Goal: Task Accomplishment & Management: Use online tool/utility

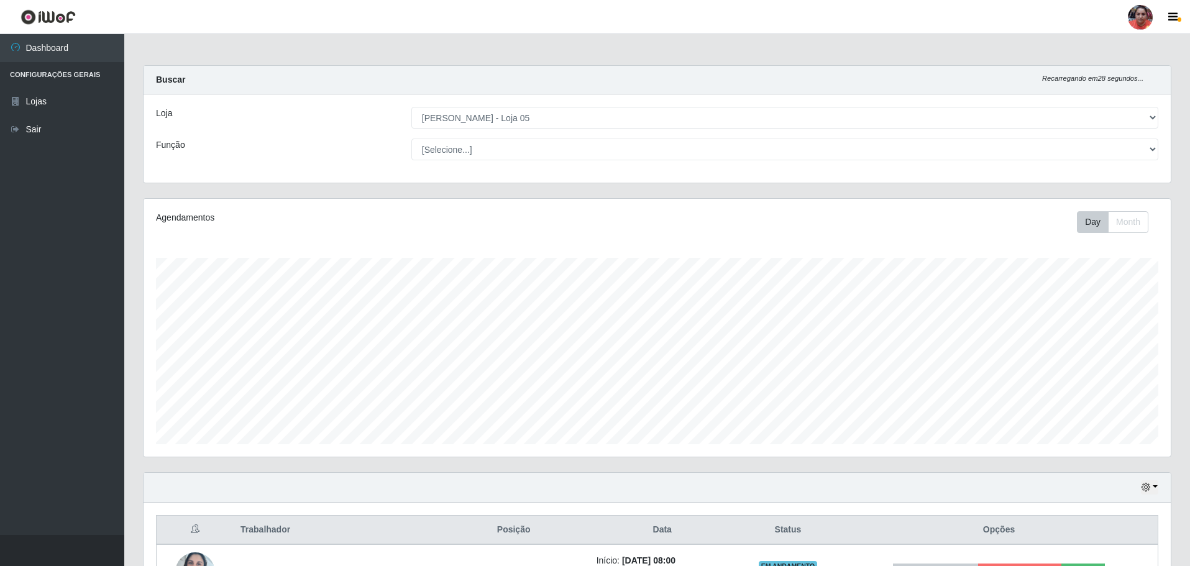
select select "252"
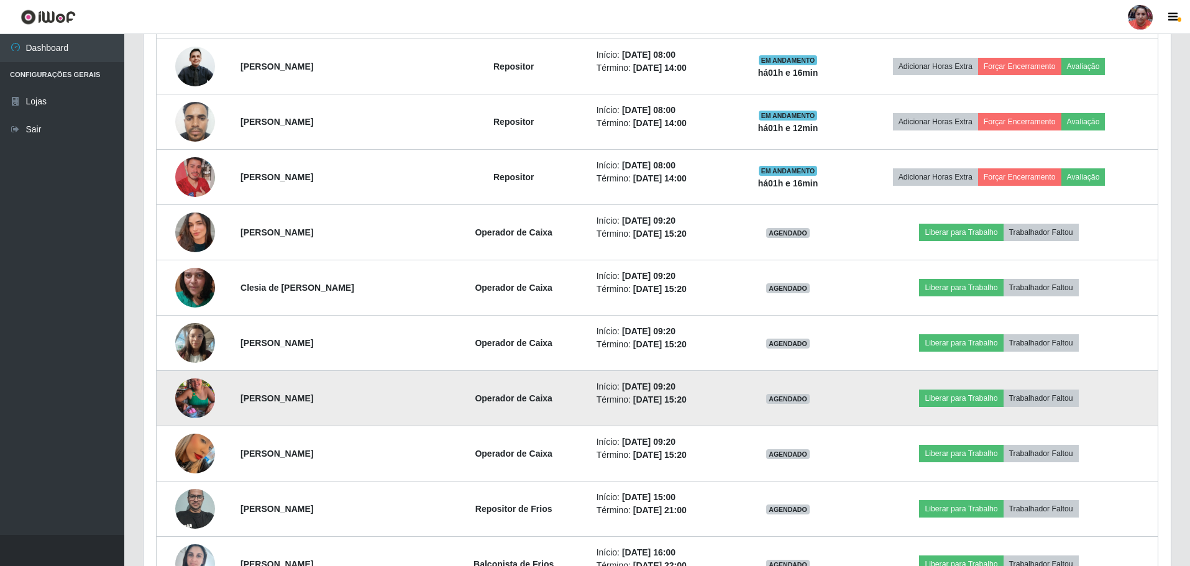
scroll to position [783, 0]
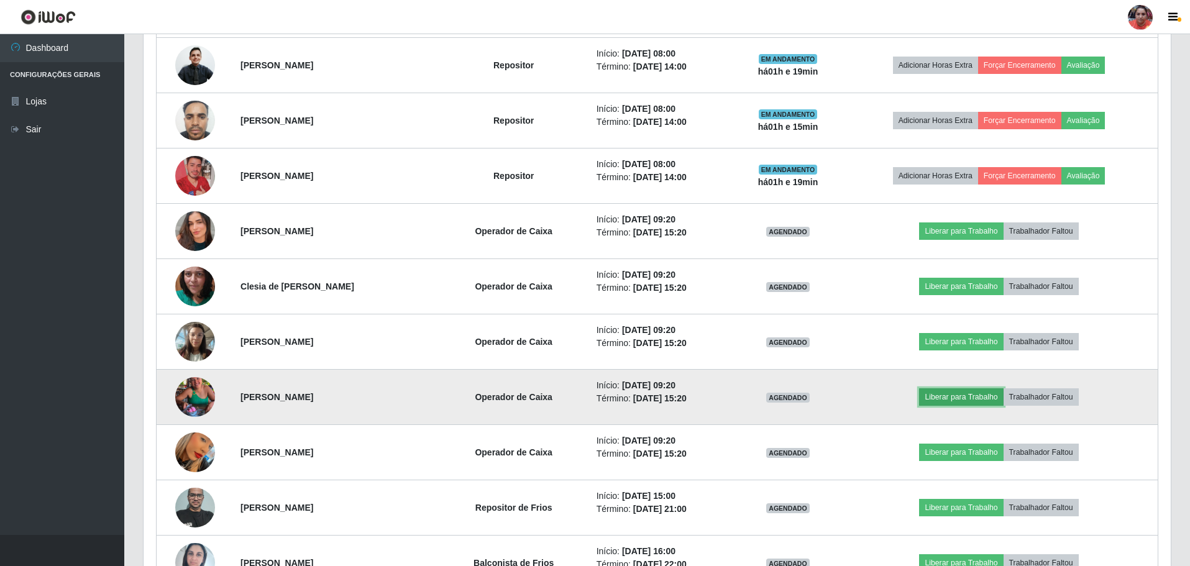
click at [941, 398] on button "Liberar para Trabalho" at bounding box center [961, 396] width 84 height 17
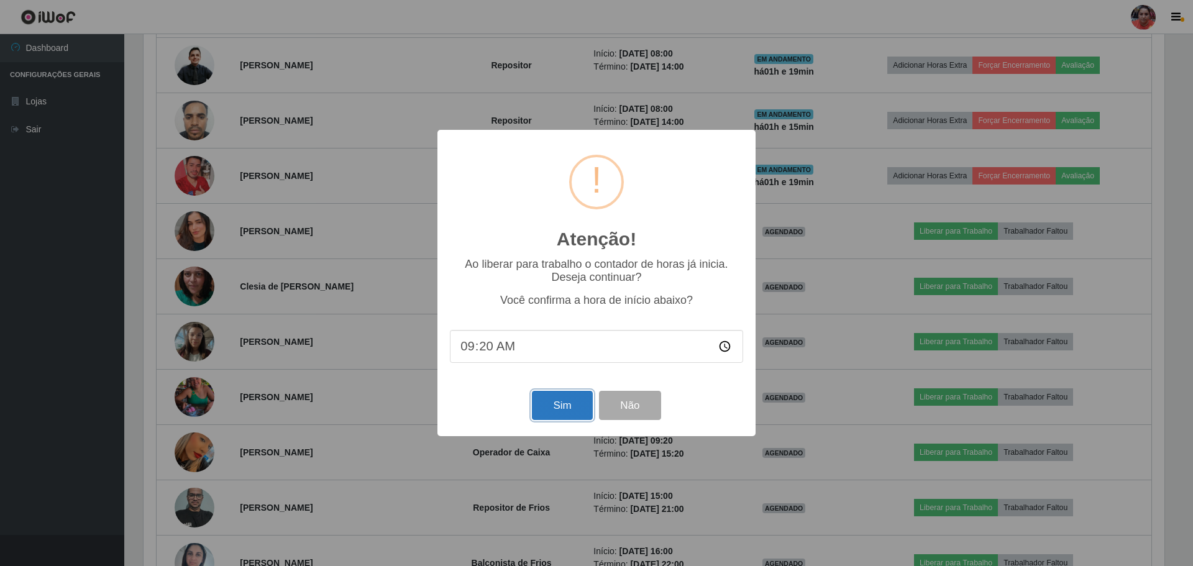
click at [577, 404] on button "Sim" at bounding box center [562, 405] width 60 height 29
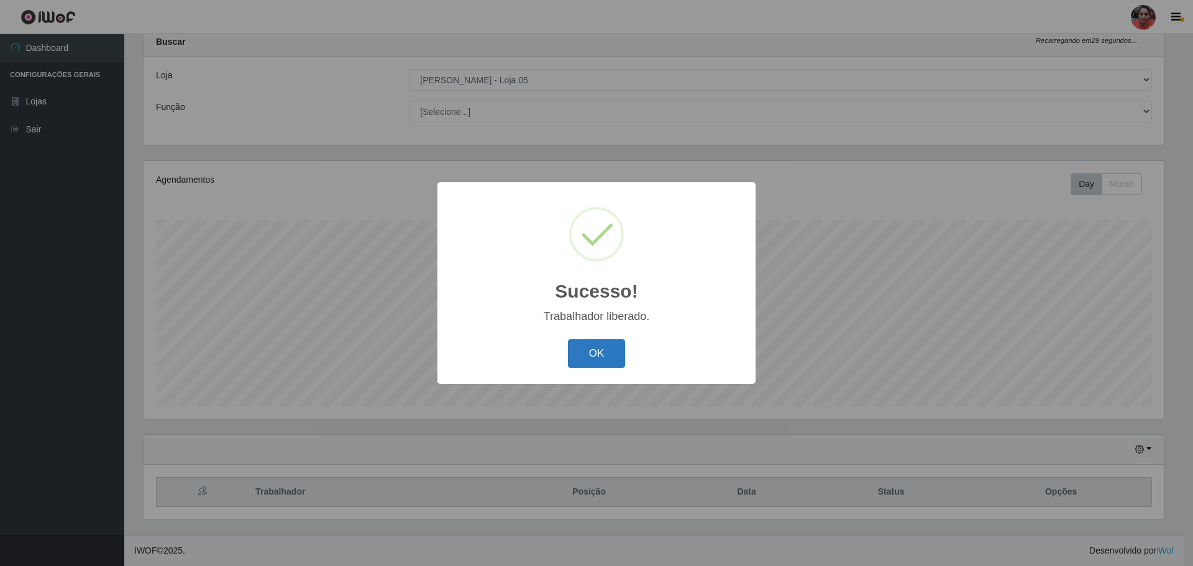
click at [607, 368] on button "OK" at bounding box center [597, 353] width 58 height 29
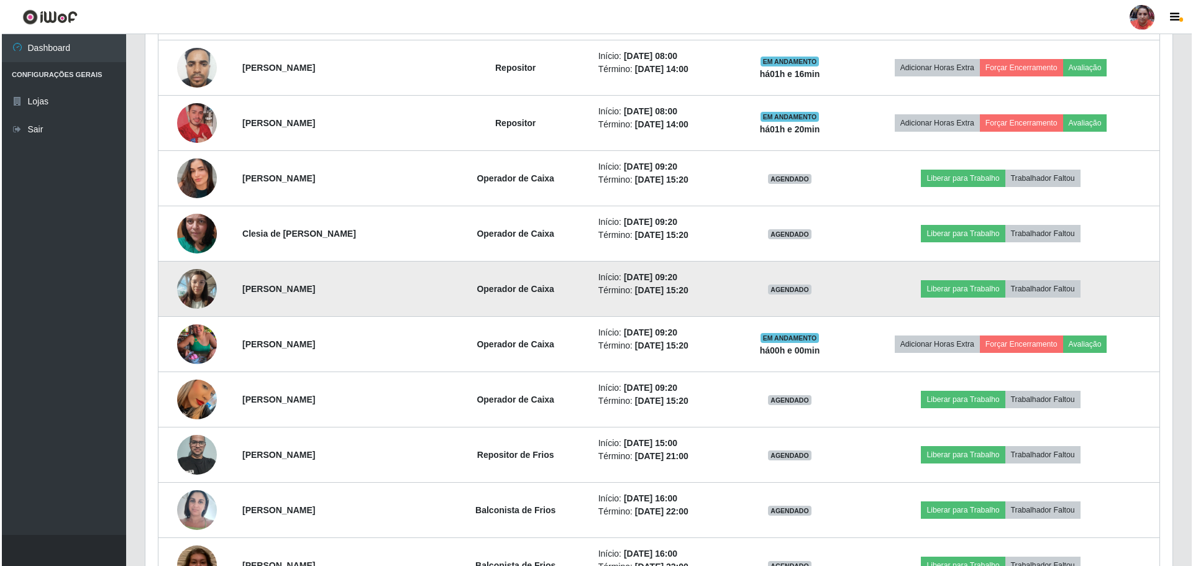
scroll to position [908, 0]
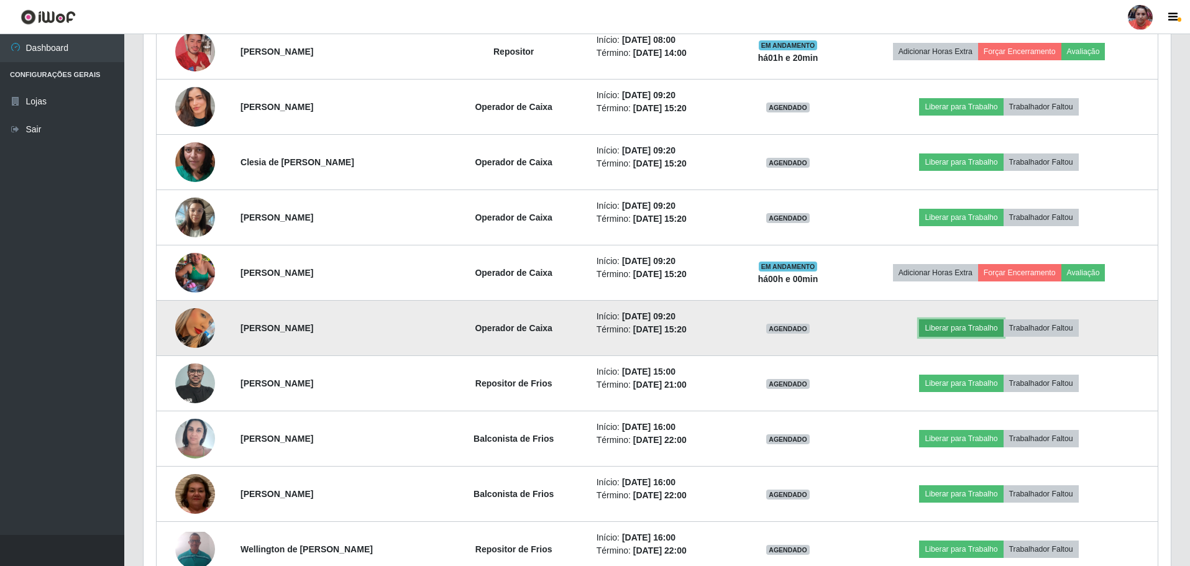
click at [942, 329] on button "Liberar para Trabalho" at bounding box center [961, 327] width 84 height 17
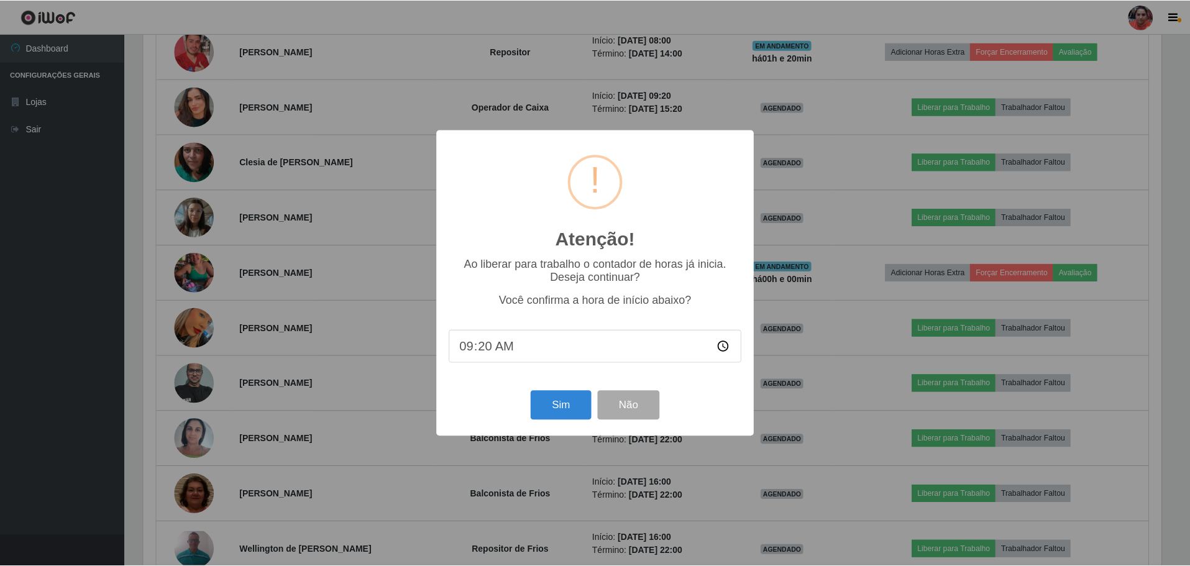
scroll to position [258, 1021]
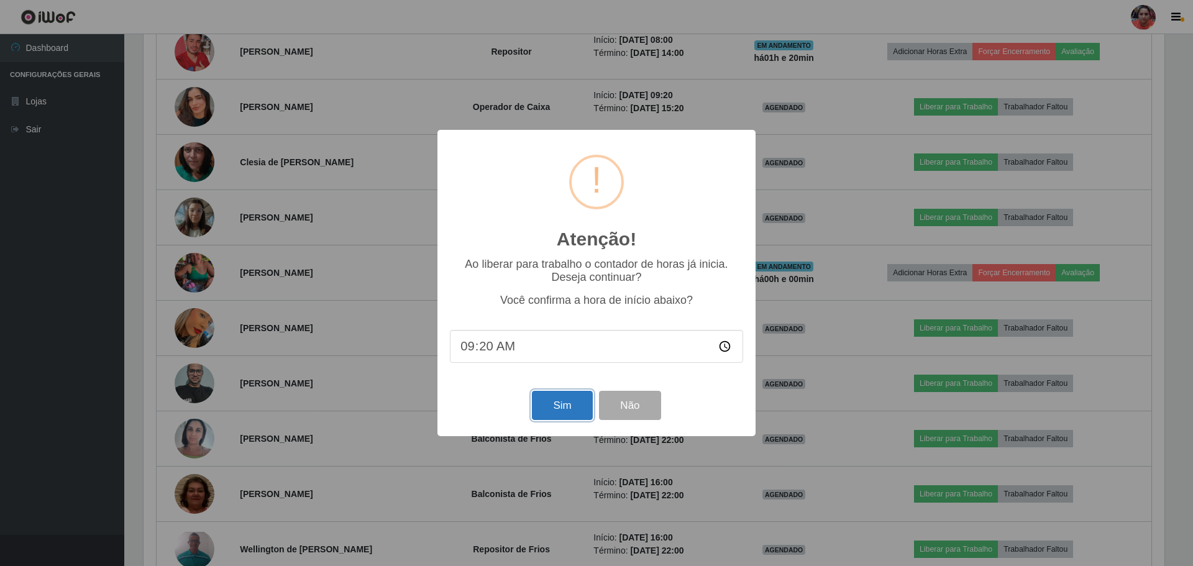
click at [550, 403] on button "Sim" at bounding box center [562, 405] width 60 height 29
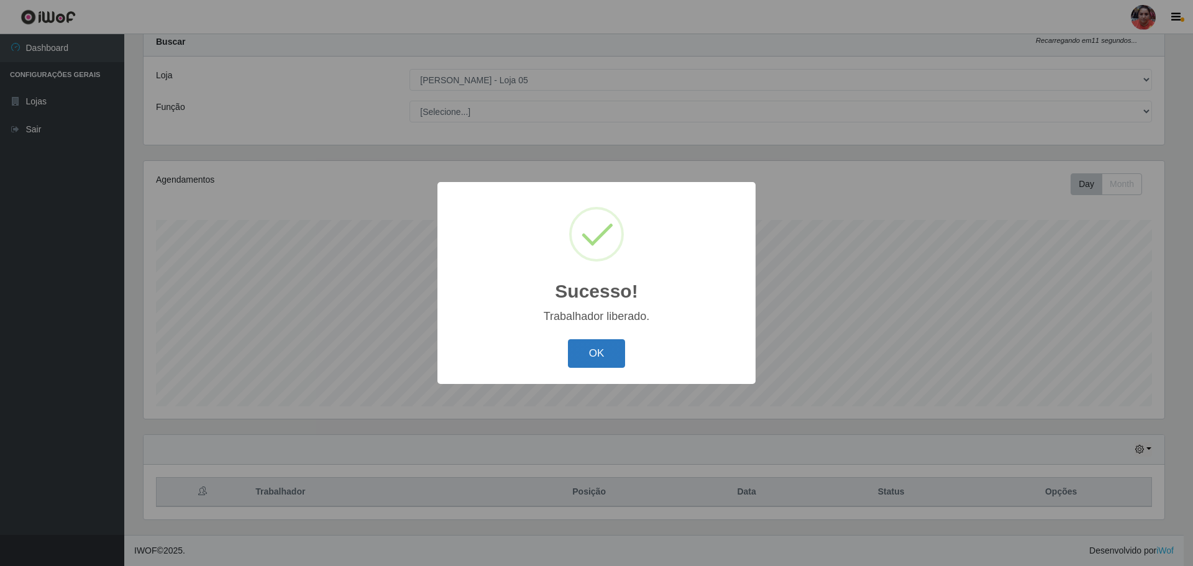
click at [608, 349] on button "OK" at bounding box center [597, 353] width 58 height 29
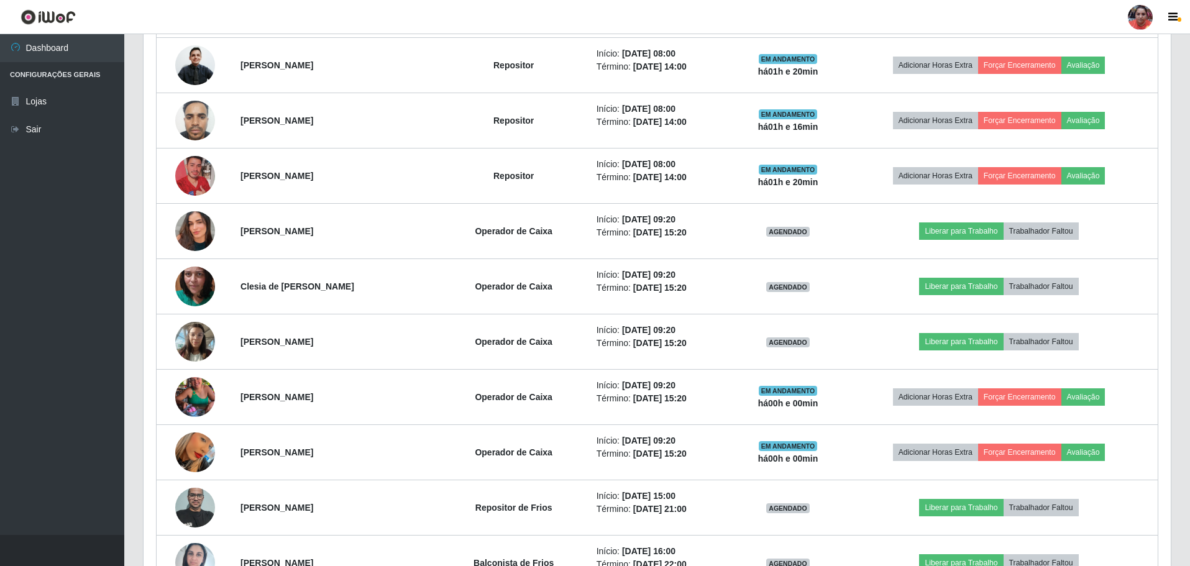
scroll to position [846, 0]
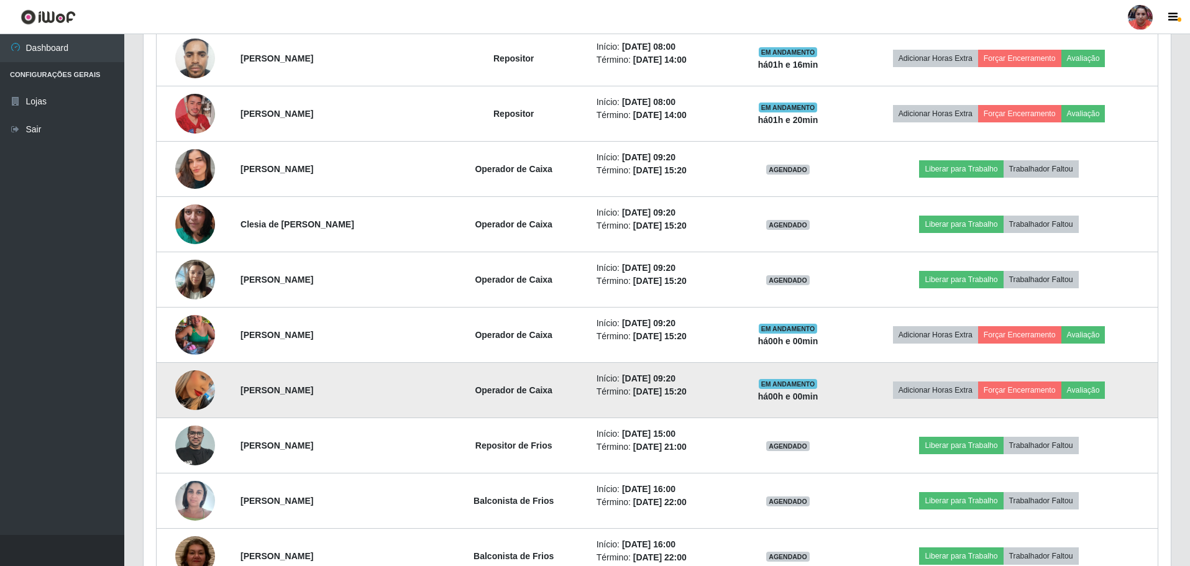
click at [203, 386] on img at bounding box center [195, 390] width 40 height 71
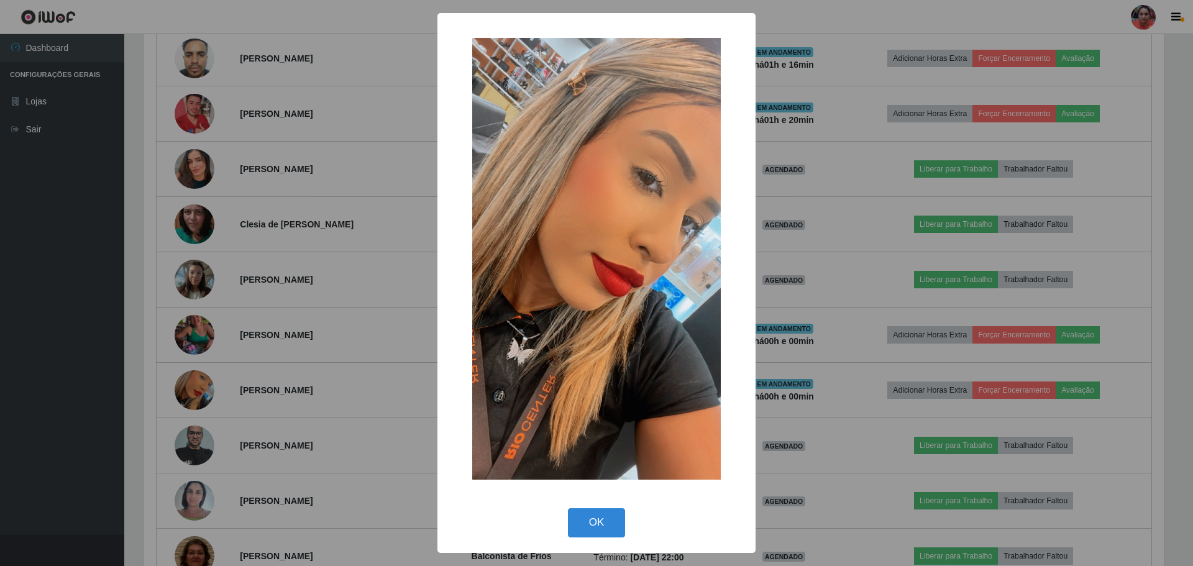
click at [257, 311] on div "× OK Cancel" at bounding box center [596, 283] width 1193 height 566
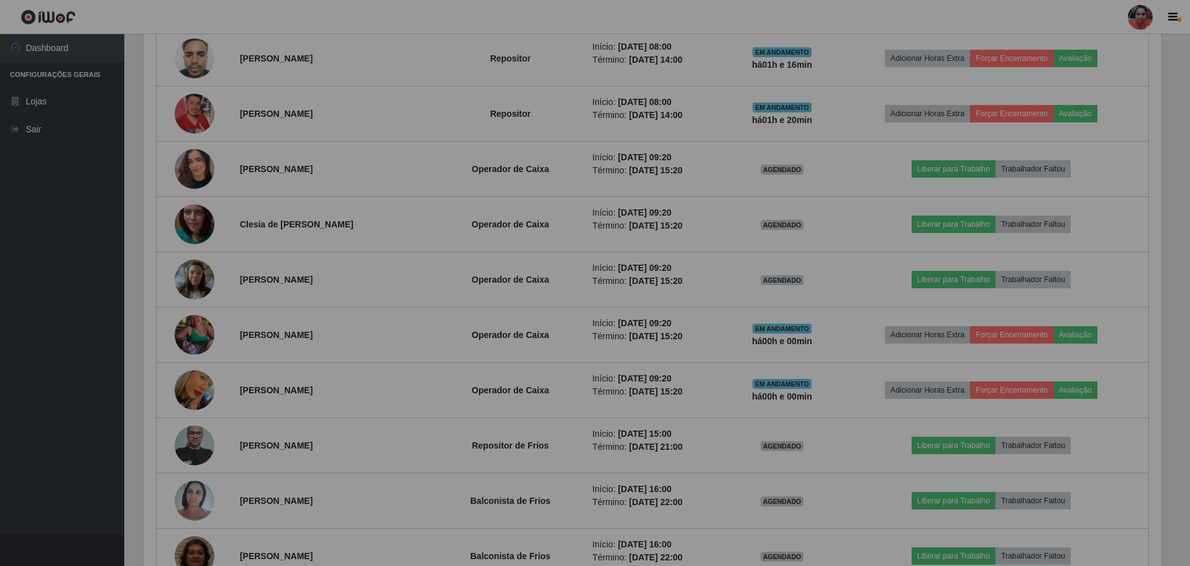
scroll to position [258, 1027]
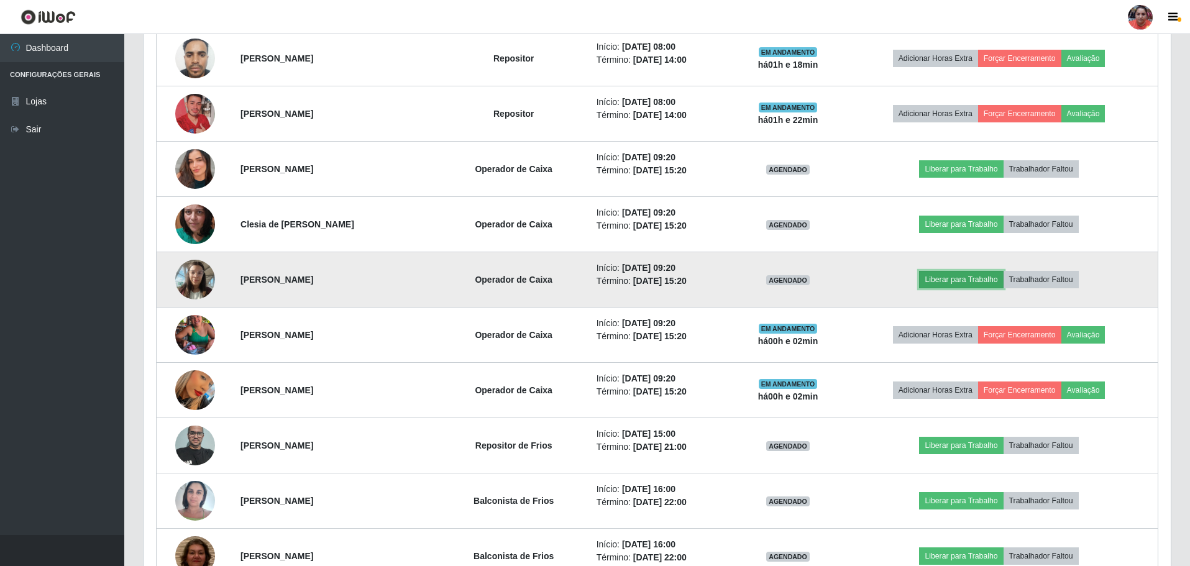
click at [958, 278] on button "Liberar para Trabalho" at bounding box center [961, 279] width 84 height 17
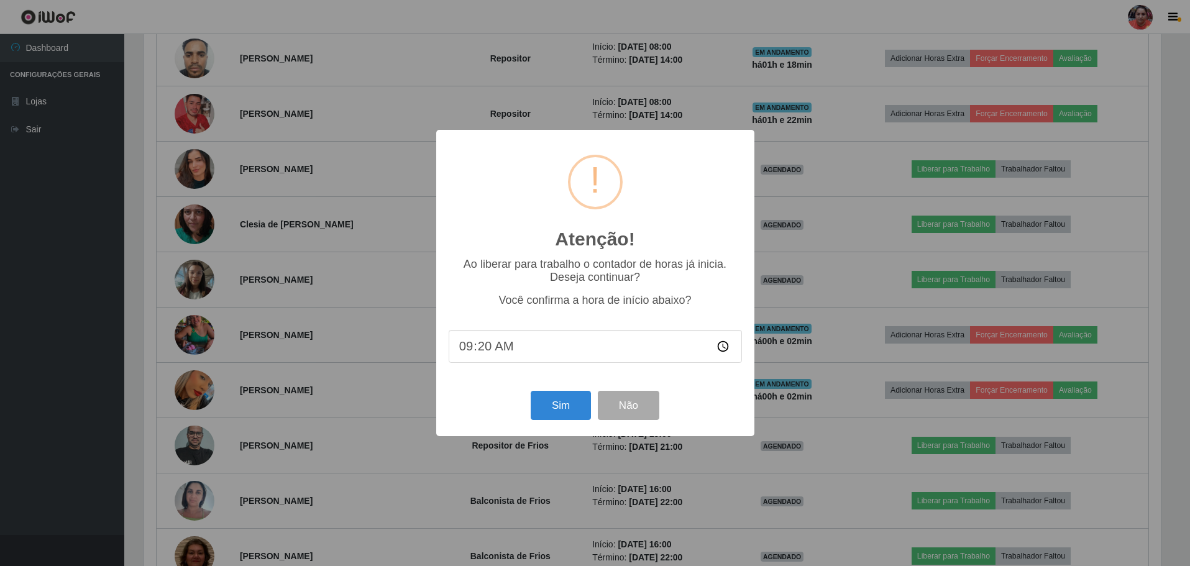
scroll to position [258, 1021]
click at [566, 405] on button "Sim" at bounding box center [562, 405] width 60 height 29
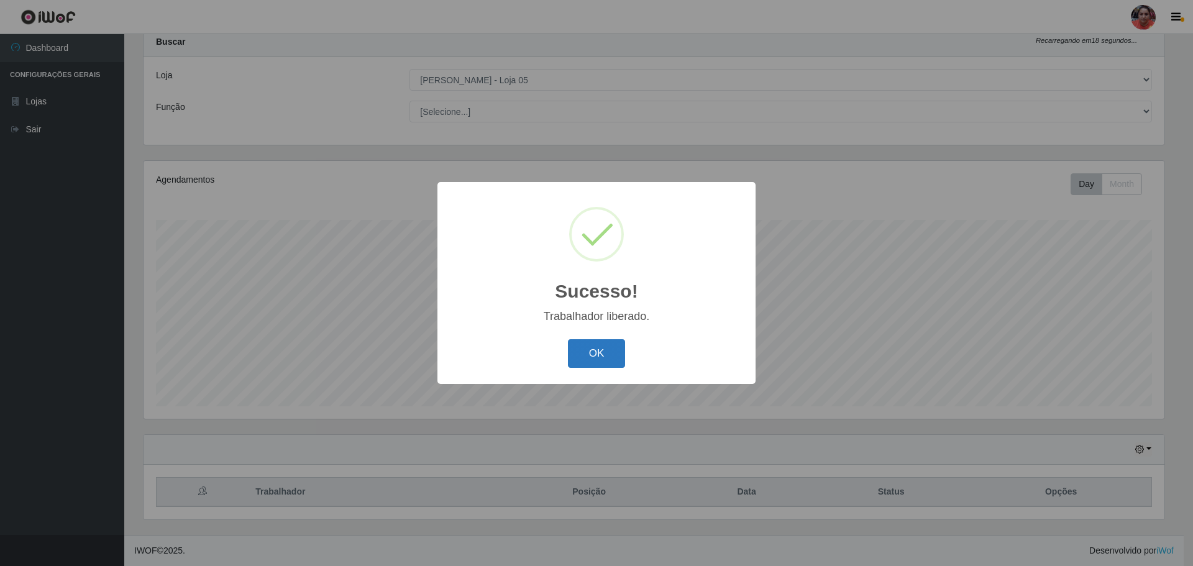
click at [591, 363] on button "OK" at bounding box center [597, 353] width 58 height 29
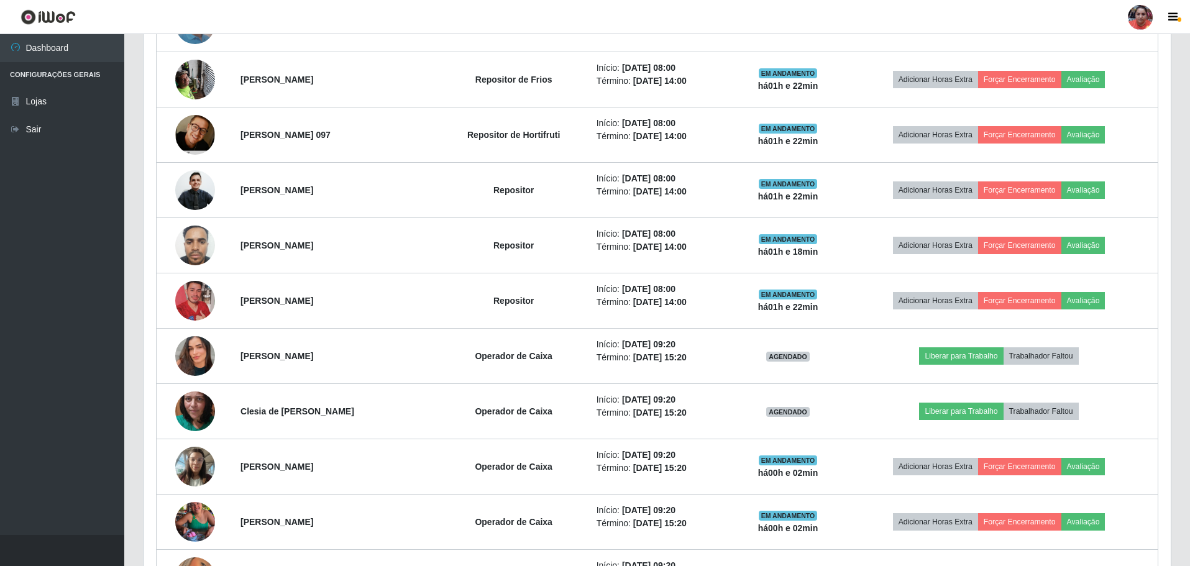
scroll to position [659, 0]
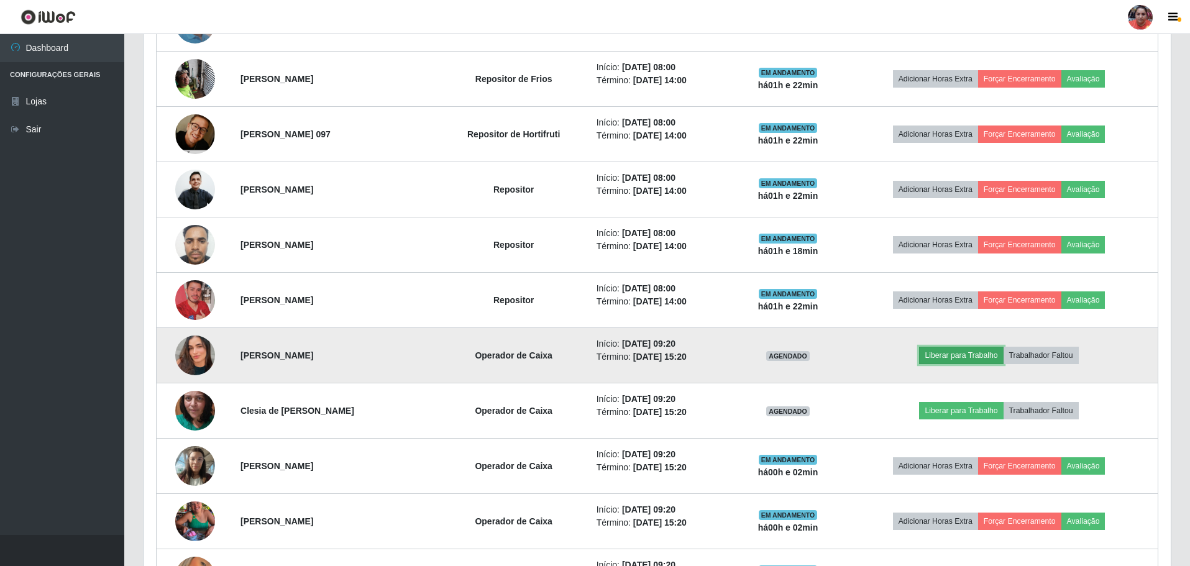
click at [962, 357] on button "Liberar para Trabalho" at bounding box center [961, 355] width 84 height 17
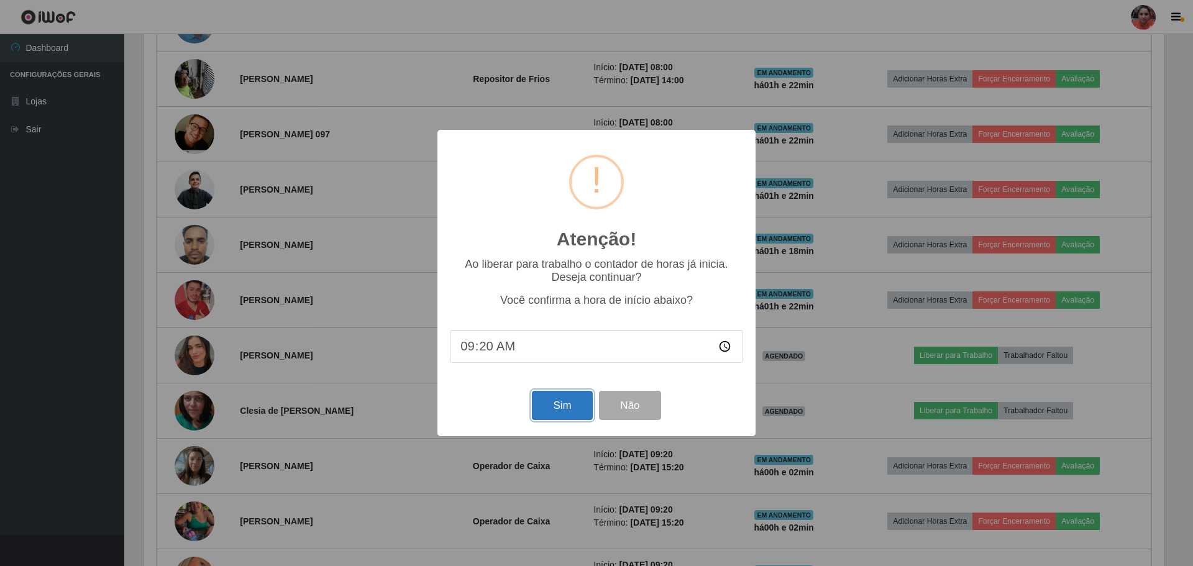
click at [565, 414] on button "Sim" at bounding box center [562, 405] width 60 height 29
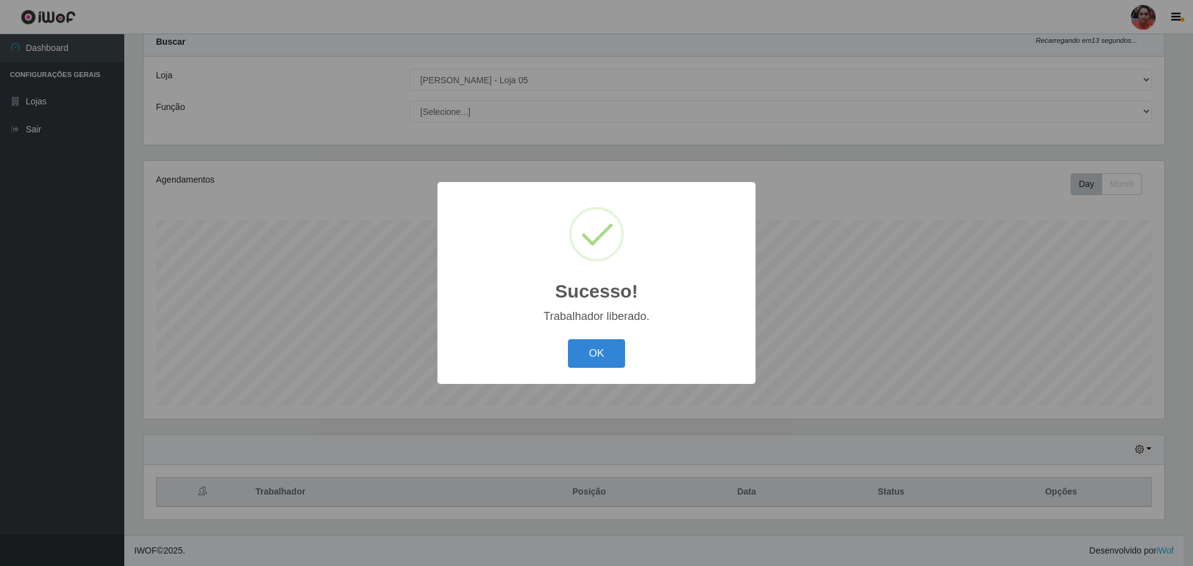
click at [598, 369] on div "OK Cancel" at bounding box center [596, 352] width 293 height 35
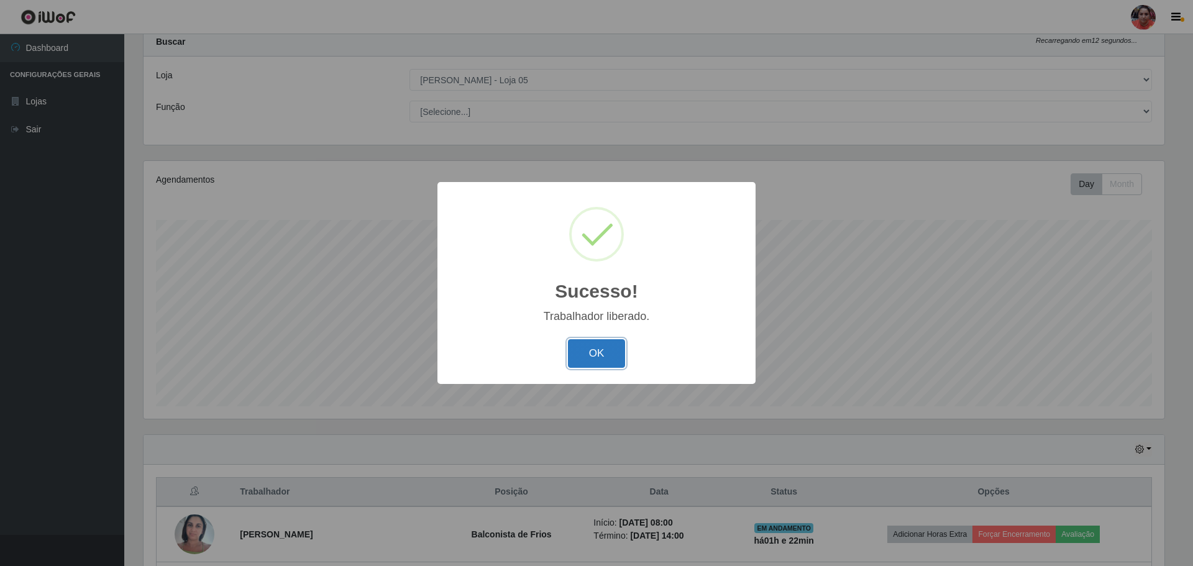
click at [613, 349] on button "OK" at bounding box center [597, 353] width 58 height 29
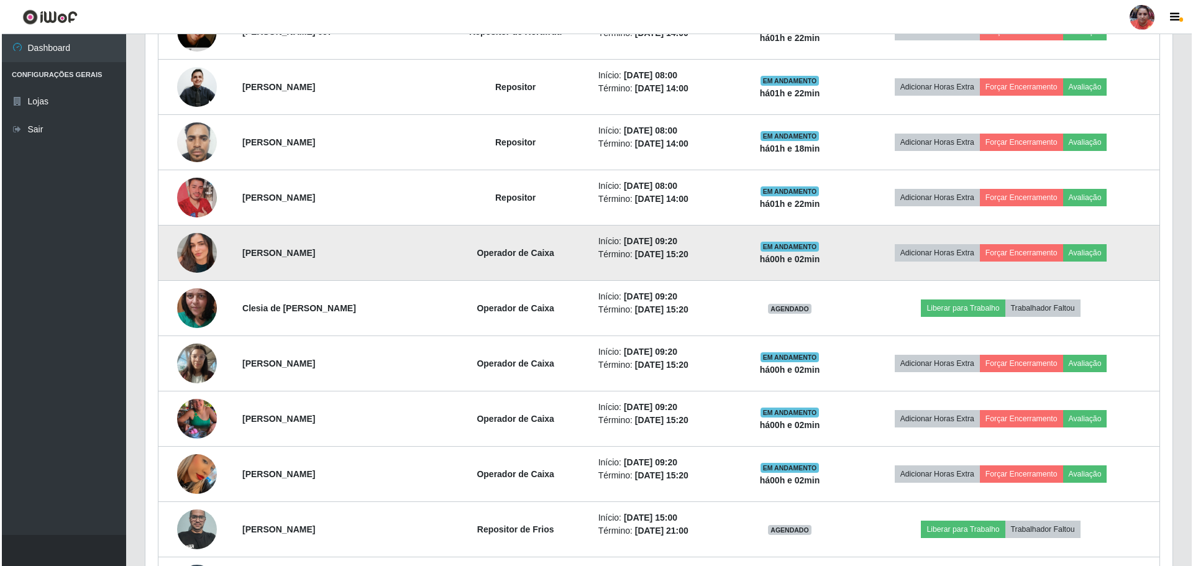
scroll to position [783, 0]
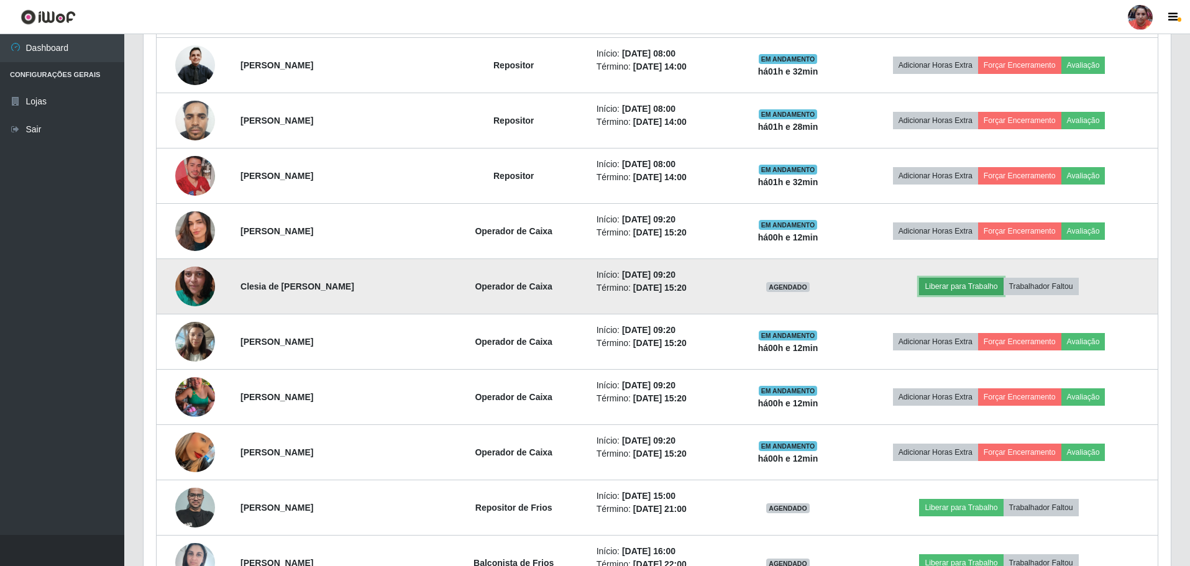
click at [995, 290] on button "Liberar para Trabalho" at bounding box center [961, 286] width 84 height 17
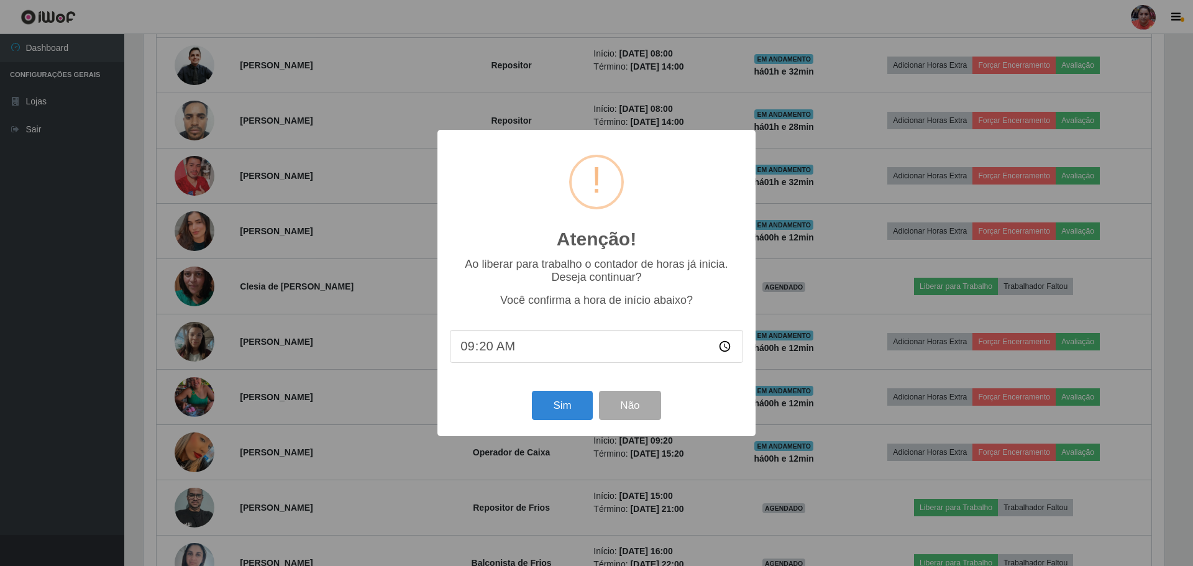
click at [484, 355] on input "09:20" at bounding box center [596, 346] width 293 height 33
type input "09:32"
click at [544, 404] on button "Sim" at bounding box center [562, 405] width 60 height 29
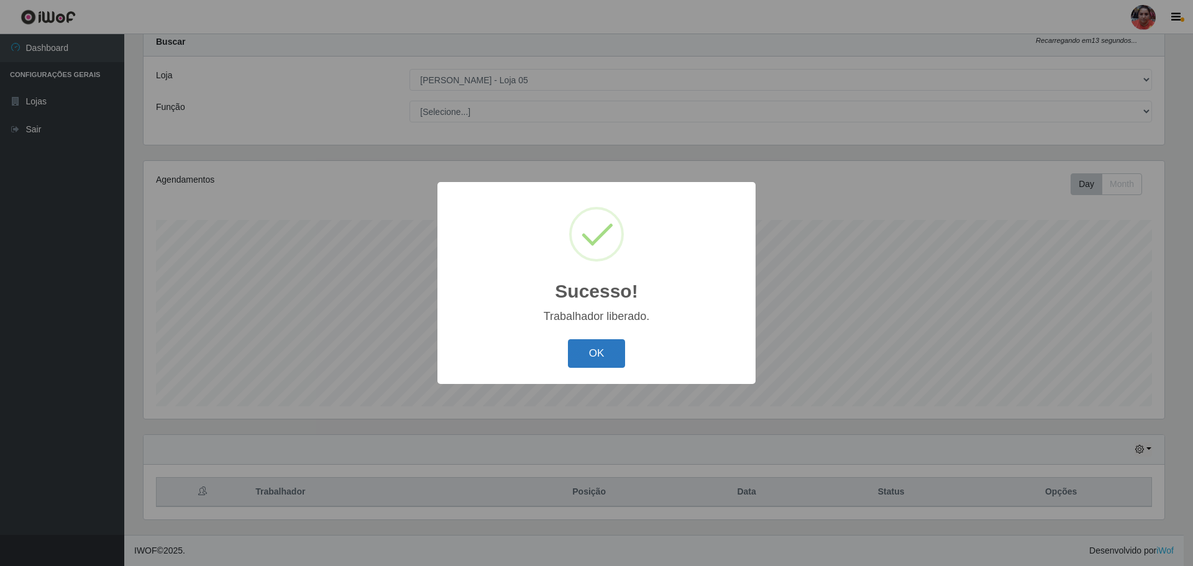
click at [600, 345] on button "OK" at bounding box center [597, 353] width 58 height 29
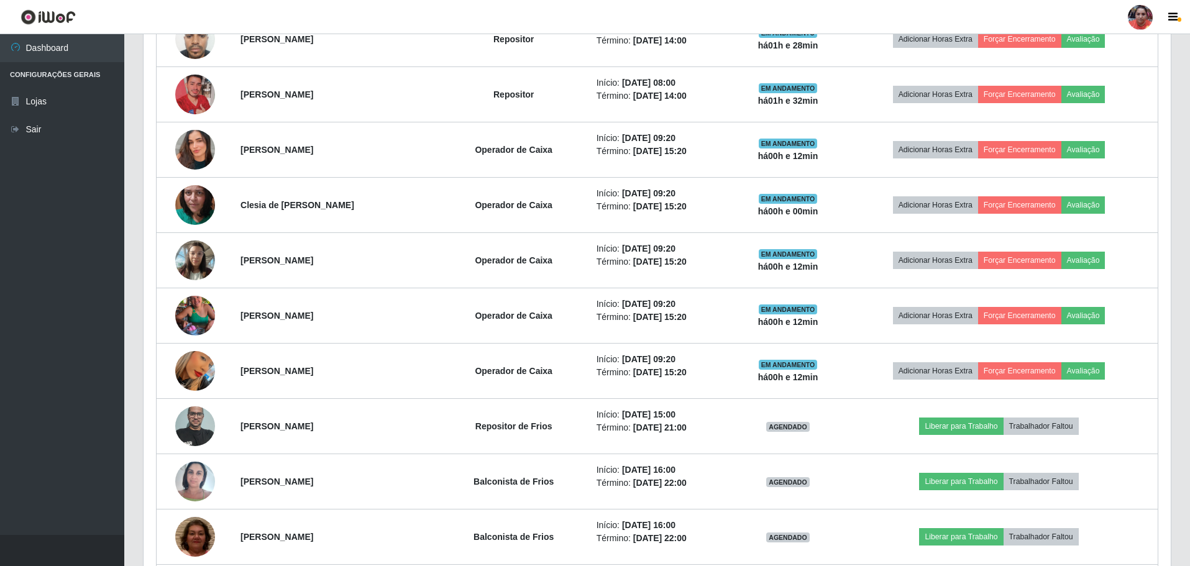
scroll to position [970, 0]
